Goal: Task Accomplishment & Management: Use online tool/utility

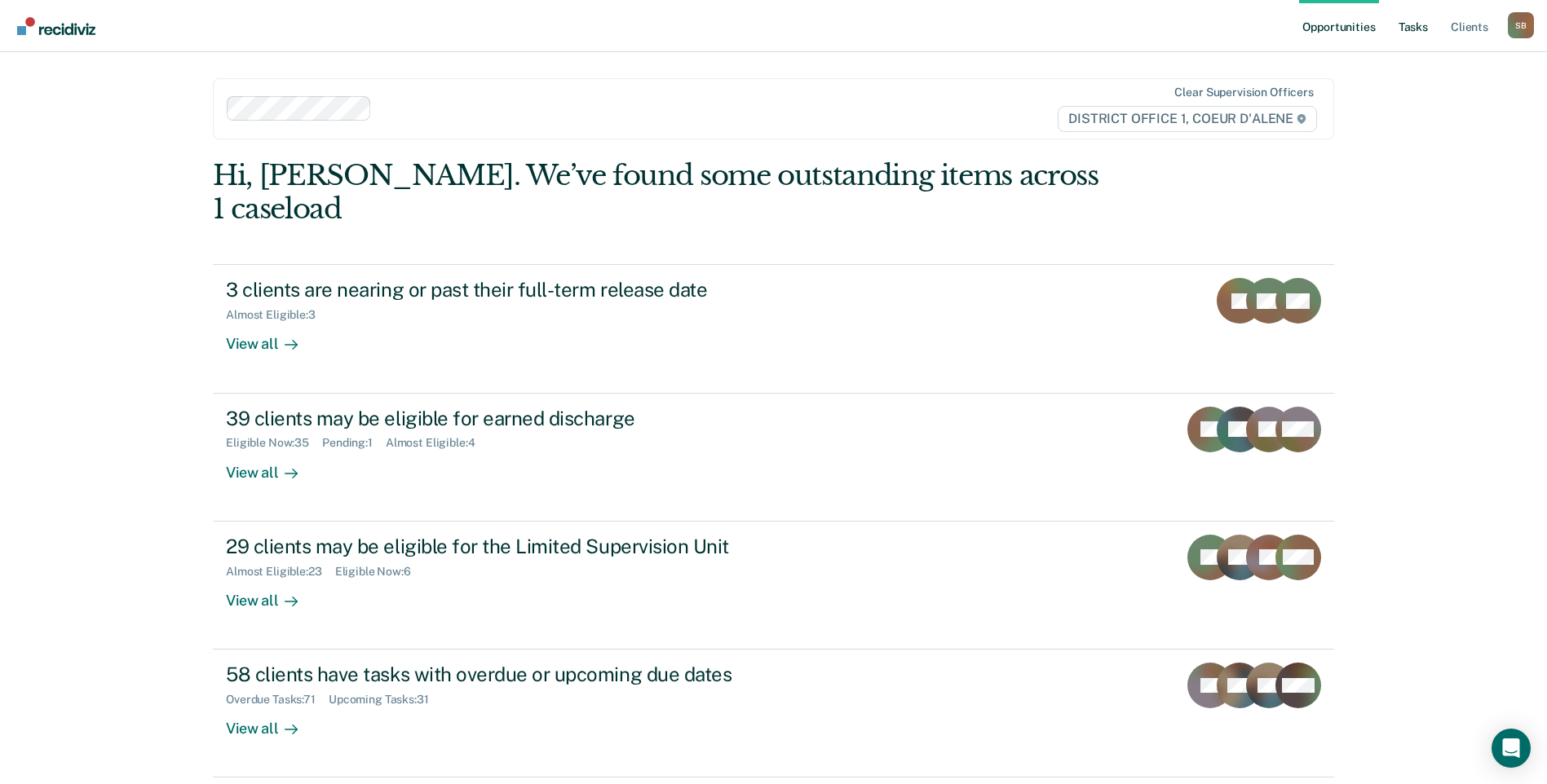
click at [1419, 33] on link "Tasks" at bounding box center [1413, 26] width 36 height 52
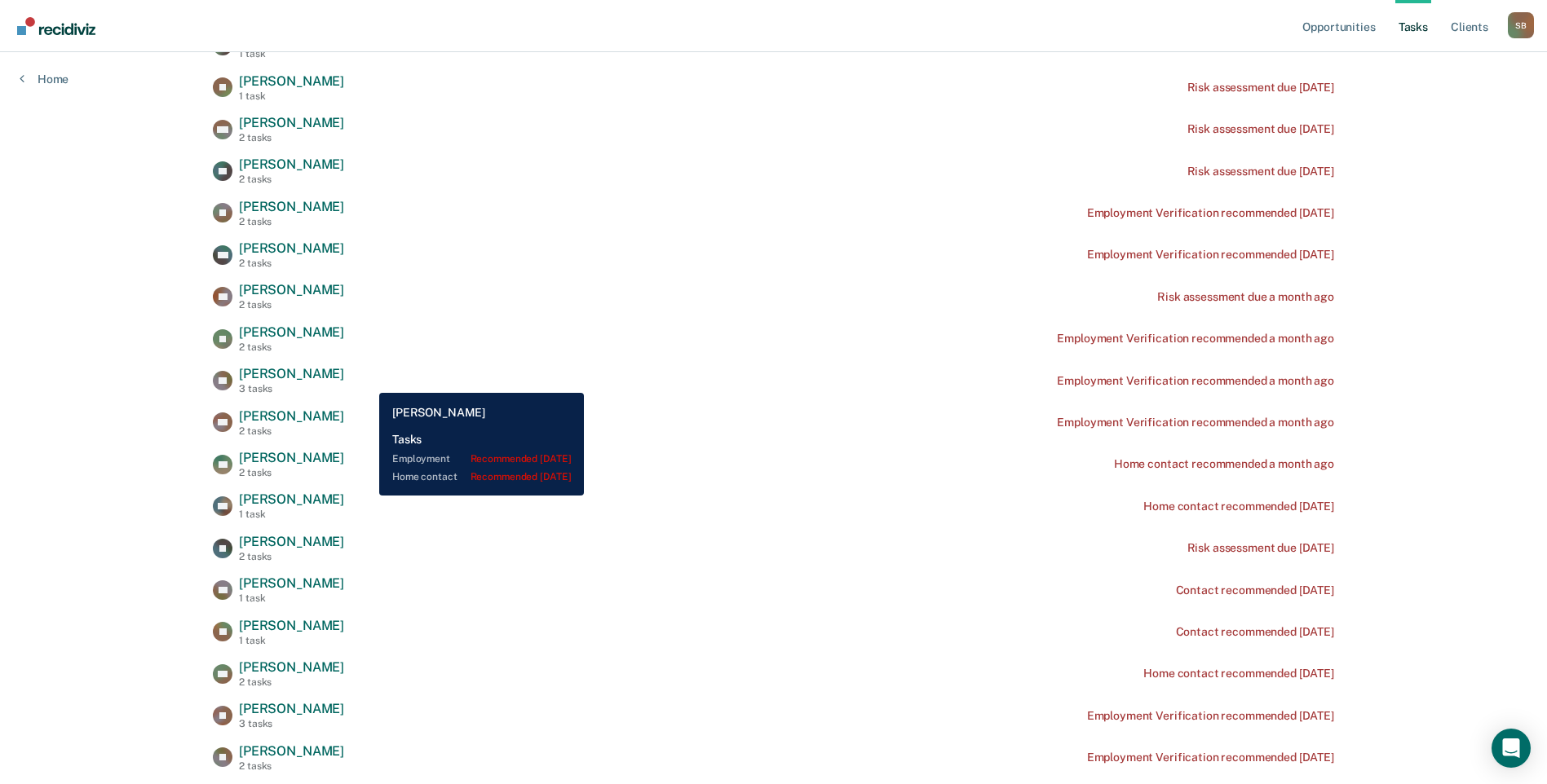
scroll to position [1606, 0]
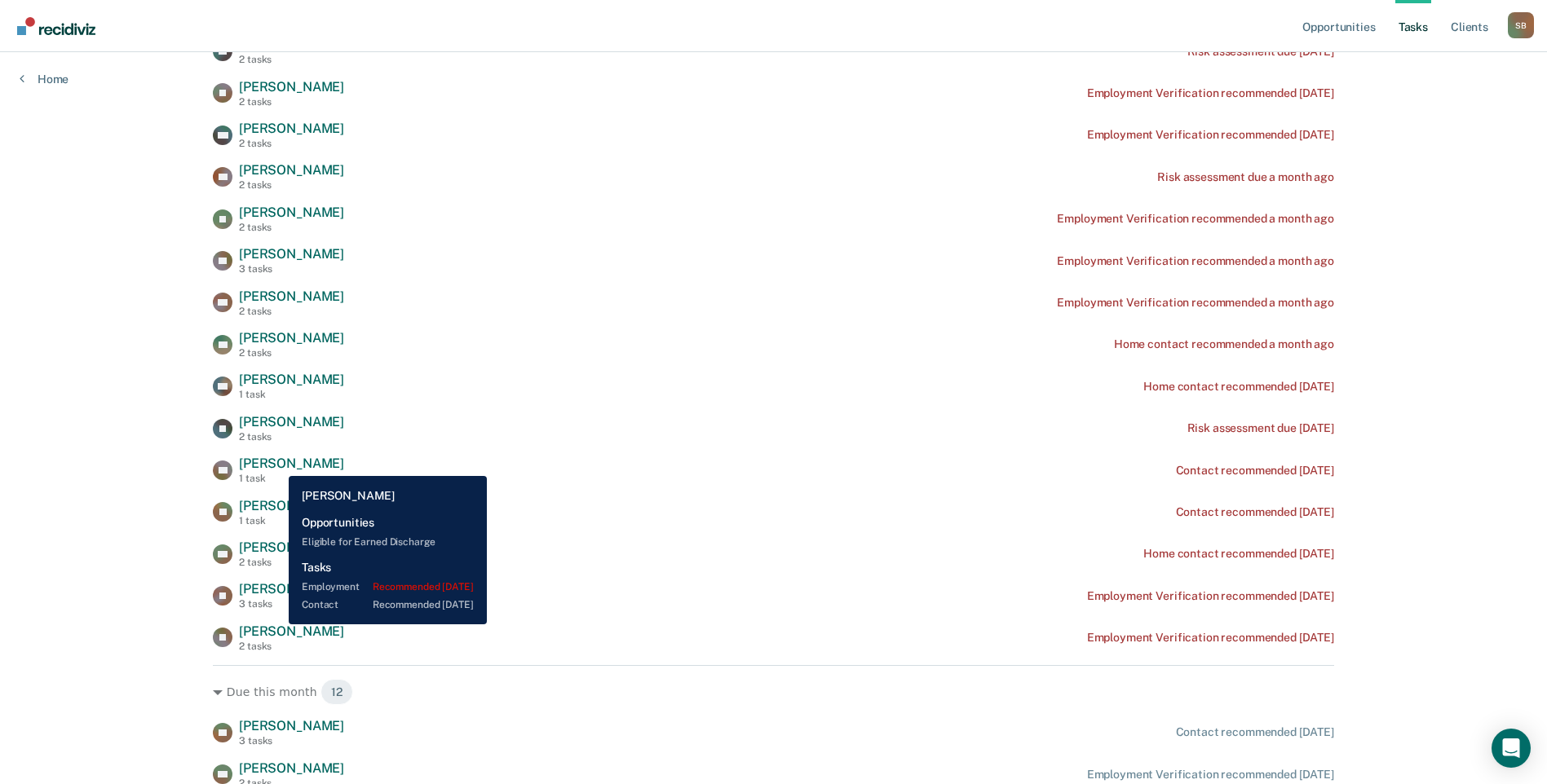
click at [276, 624] on span "[PERSON_NAME]" at bounding box center [291, 631] width 106 height 16
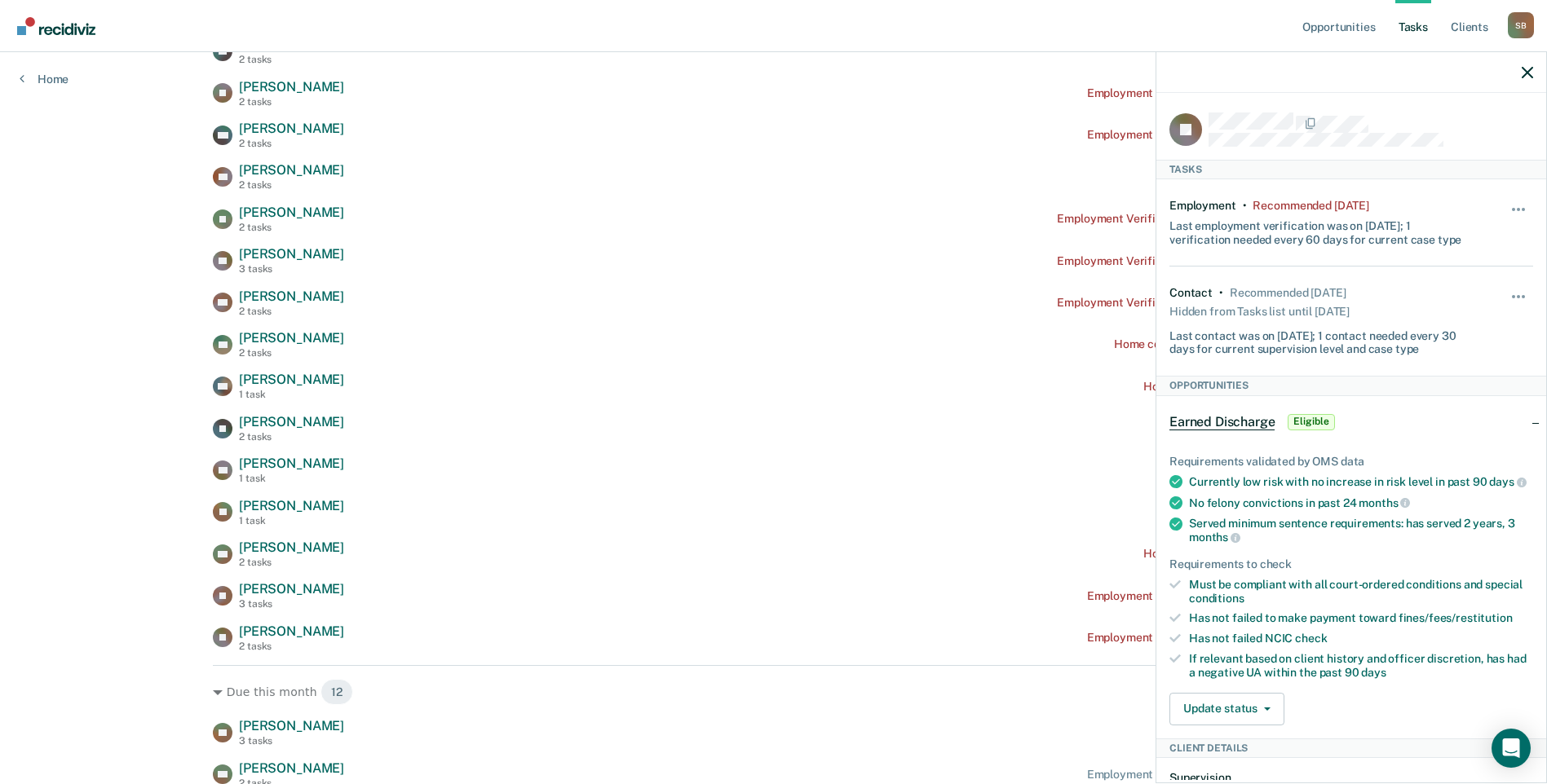
click at [1527, 69] on icon "button" at bounding box center [1528, 73] width 12 height 12
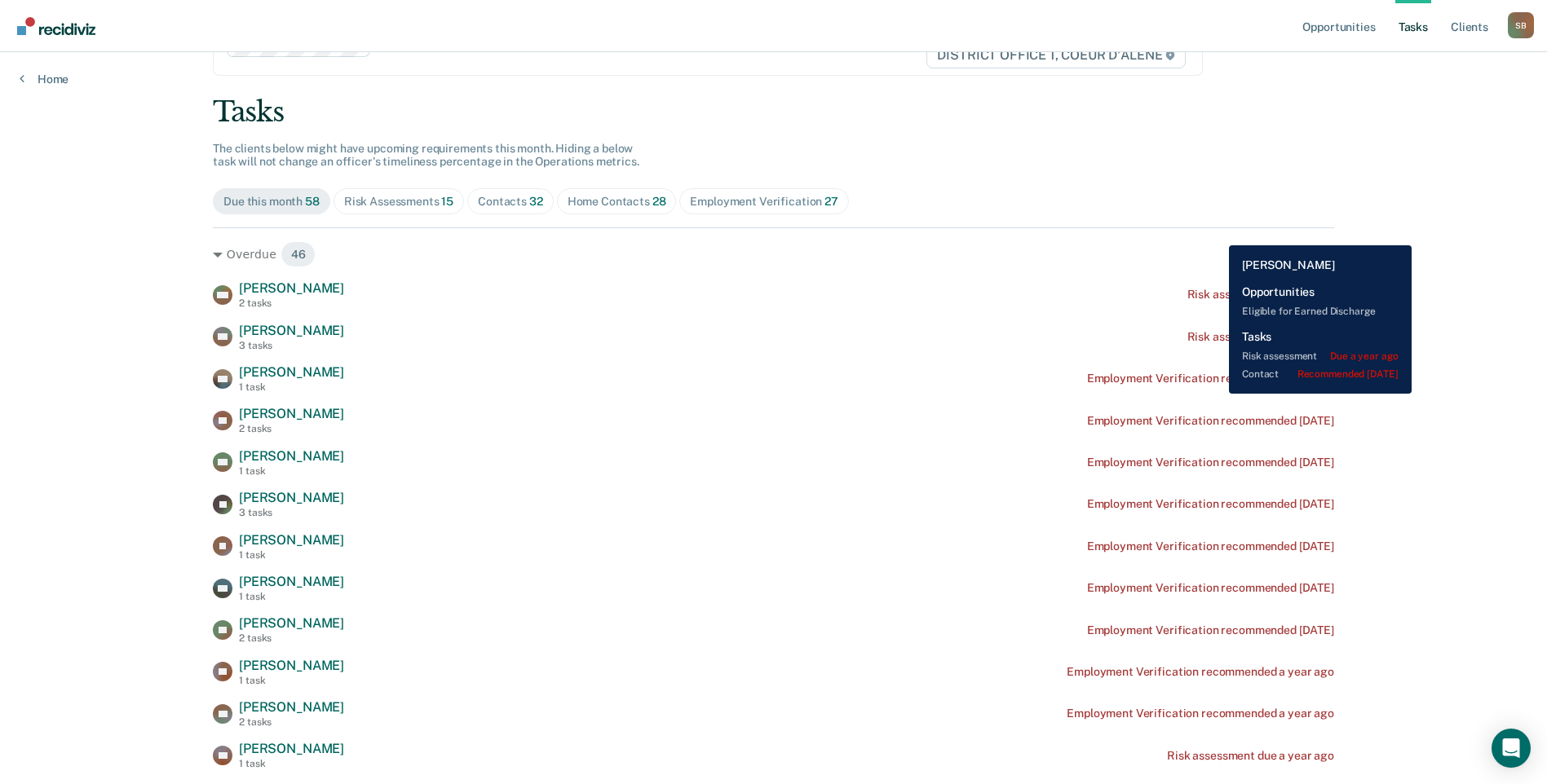
scroll to position [0, 0]
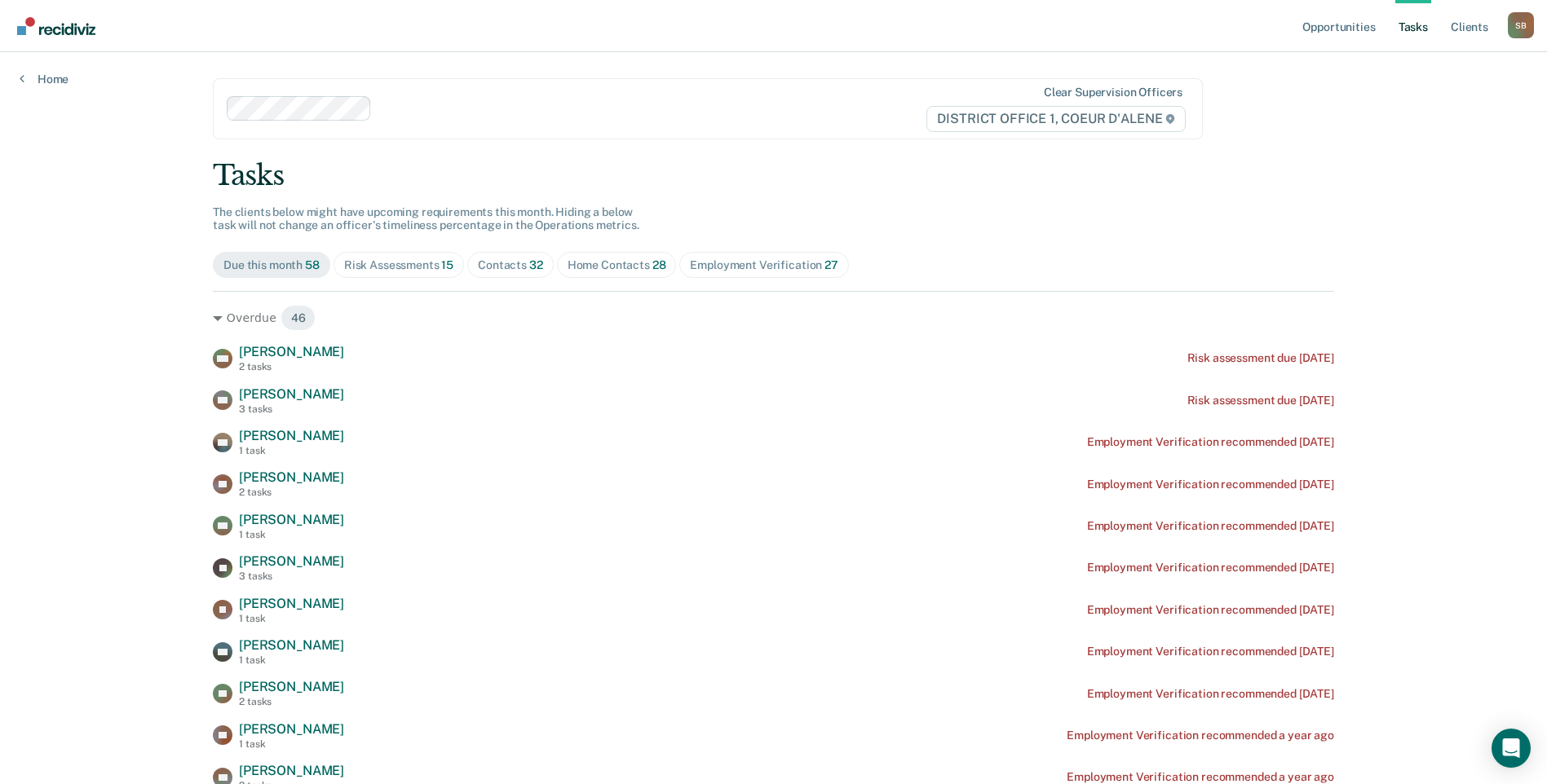
click at [1409, 30] on link "Tasks" at bounding box center [1413, 26] width 36 height 52
click at [530, 260] on span "32" at bounding box center [537, 264] width 14 height 13
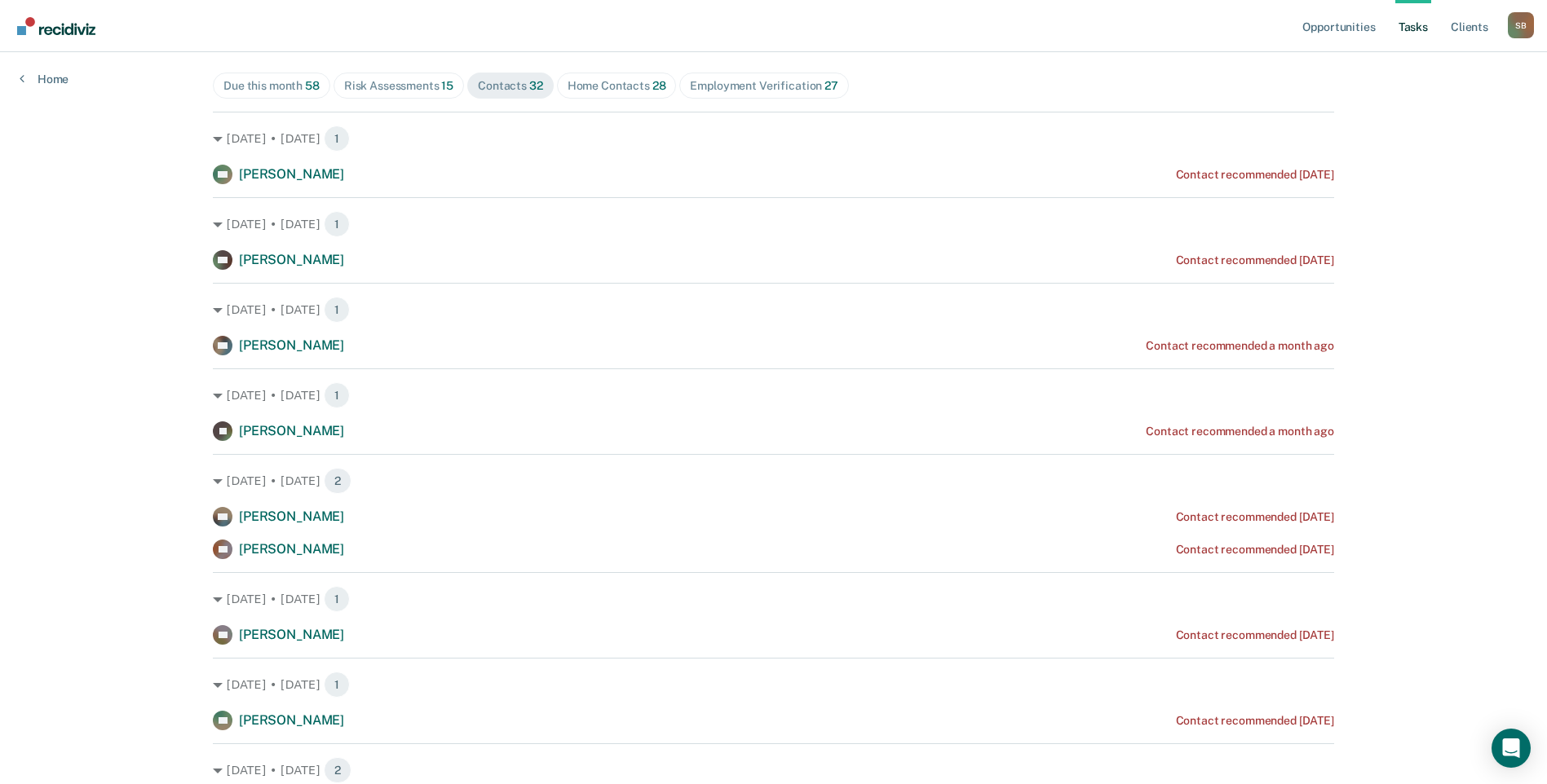
scroll to position [245, 0]
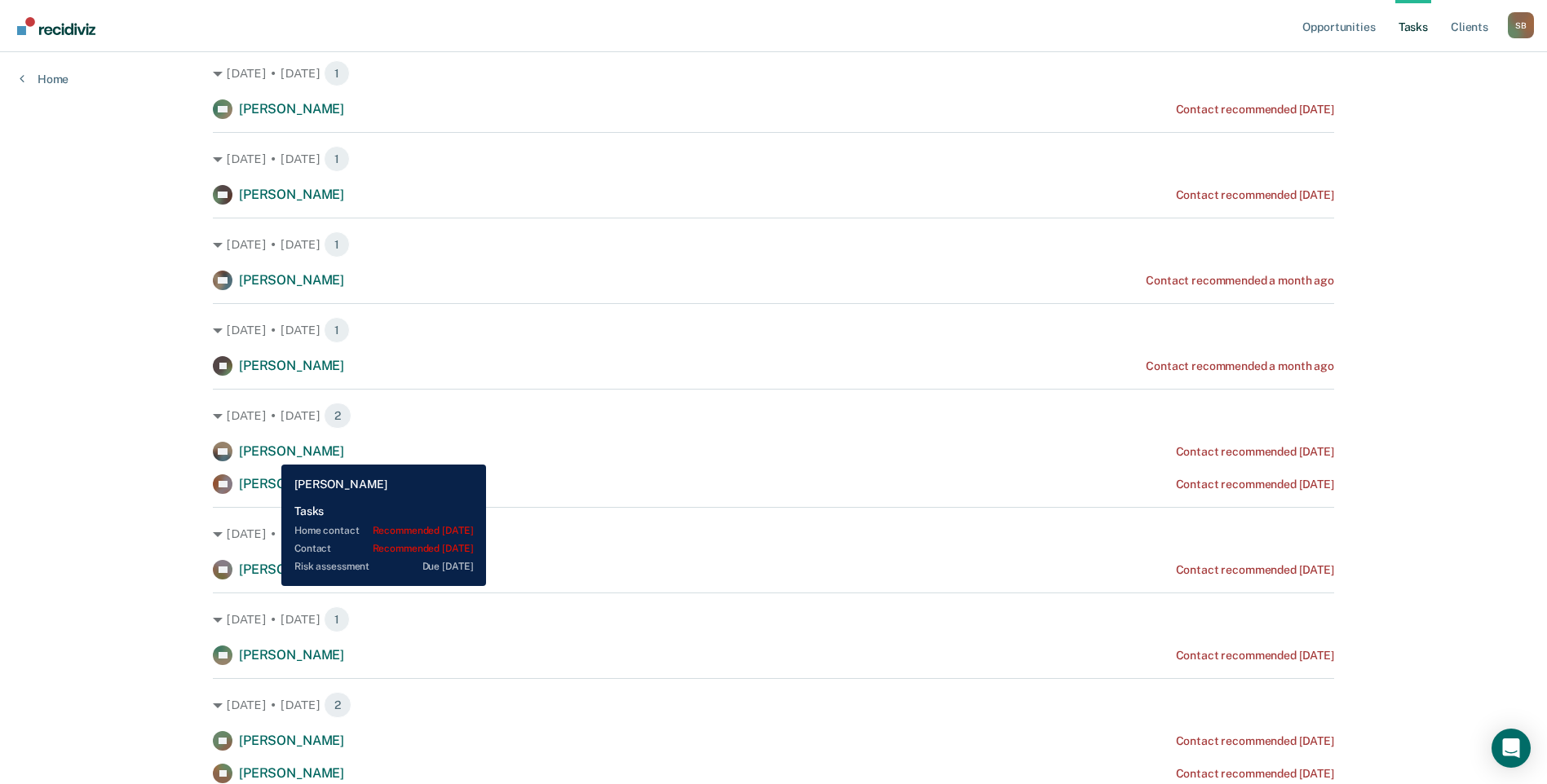
click at [269, 453] on span "[PERSON_NAME]" at bounding box center [291, 452] width 106 height 16
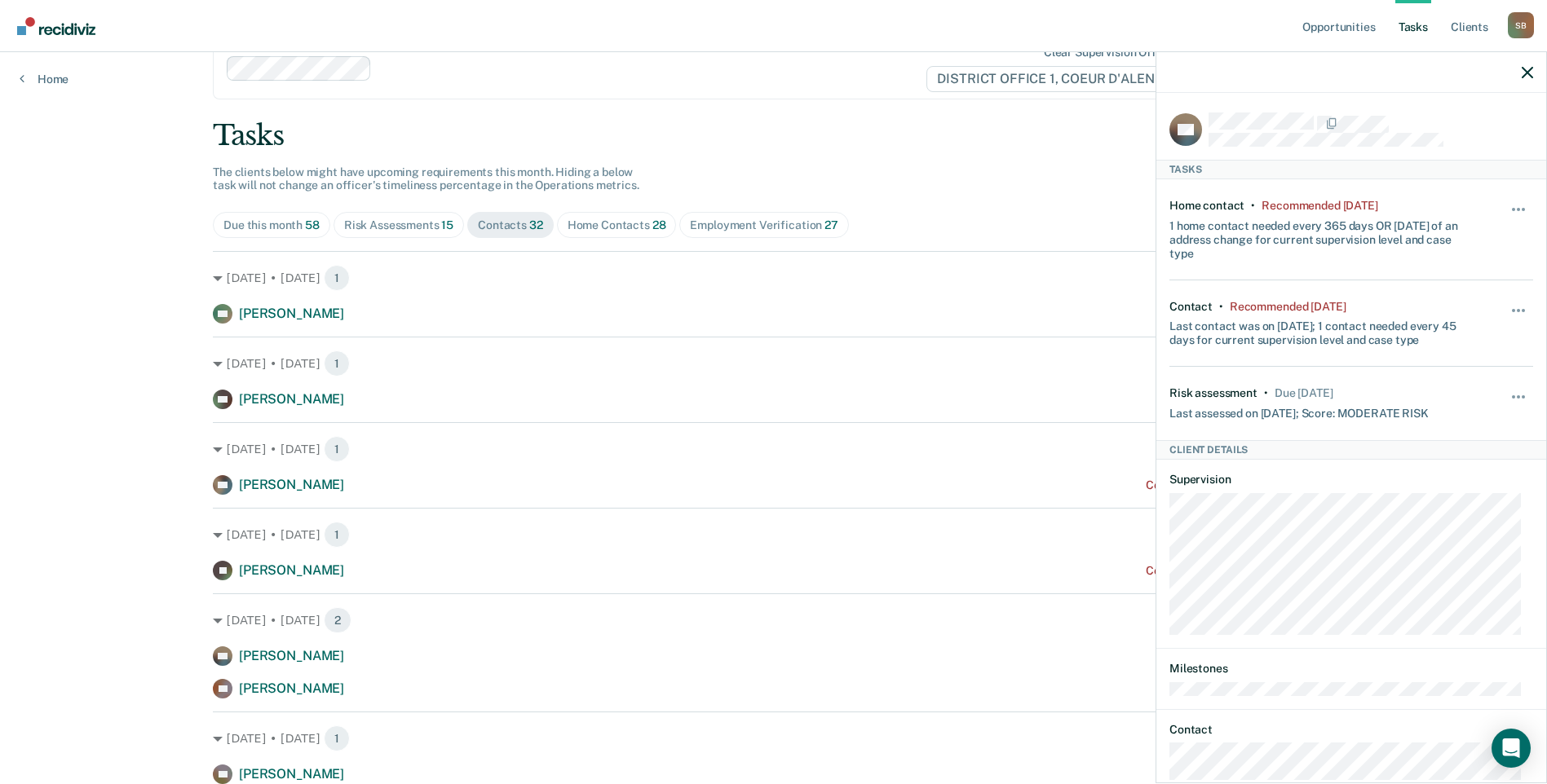
scroll to position [0, 0]
